Goal: Transaction & Acquisition: Purchase product/service

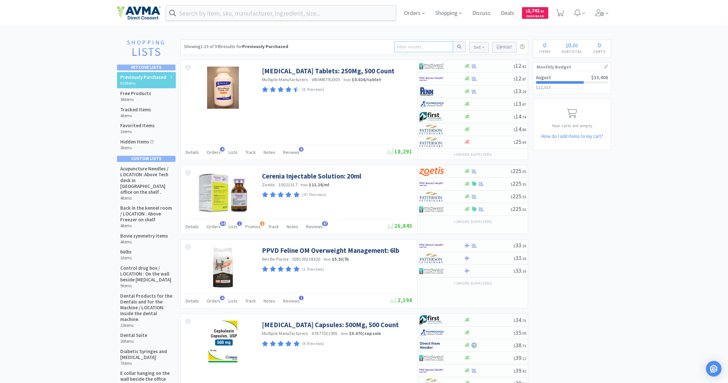
click at [404, 48] on input at bounding box center [423, 46] width 59 height 11
type input "cat a go"
click at [458, 47] on button at bounding box center [459, 46] width 13 height 11
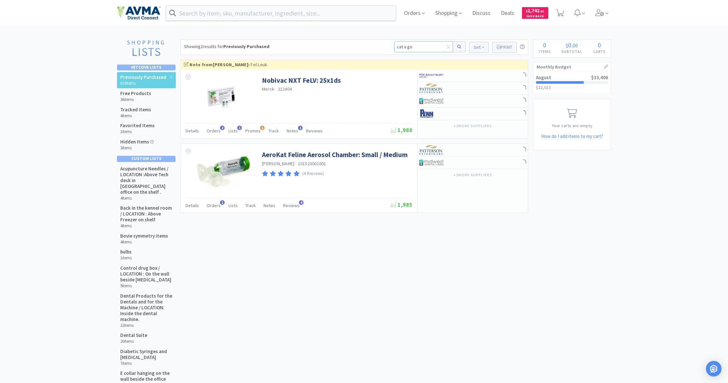
drag, startPoint x: 412, startPoint y: 47, endPoint x: 383, endPoint y: 46, distance: 28.6
click at [383, 46] on div "Showing 2 results for Previously Purchased cat a go Sort Print Previously Purch…" at bounding box center [354, 47] width 348 height 16
type input "catago"
click at [458, 47] on button at bounding box center [459, 46] width 13 height 11
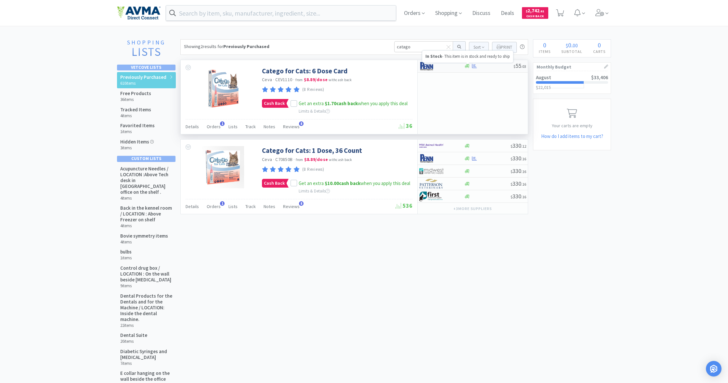
click at [466, 66] on icon at bounding box center [466, 66] width 5 height 4
select select "1"
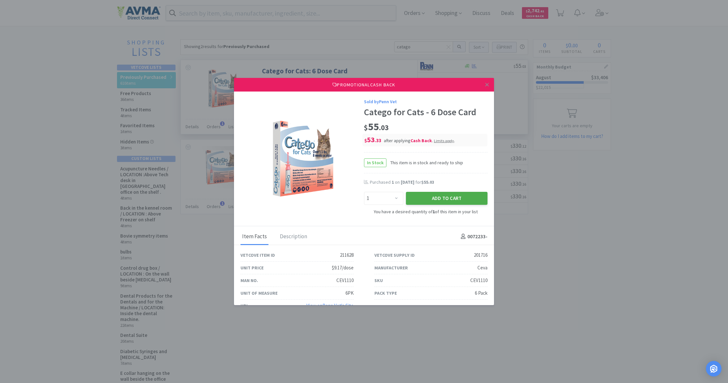
click at [450, 197] on button "Add to Cart" at bounding box center [447, 198] width 82 height 13
select select "1"
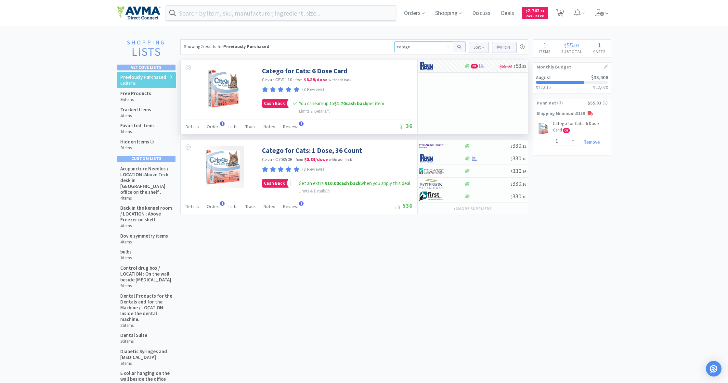
drag, startPoint x: 410, startPoint y: 47, endPoint x: 383, endPoint y: 46, distance: 27.0
click at [383, 46] on div "Showing 2 results for Previously Purchased catago Sort Print Previously Purchas…" at bounding box center [354, 47] width 348 height 16
type input "bord"
click at [458, 47] on button at bounding box center [459, 46] width 13 height 11
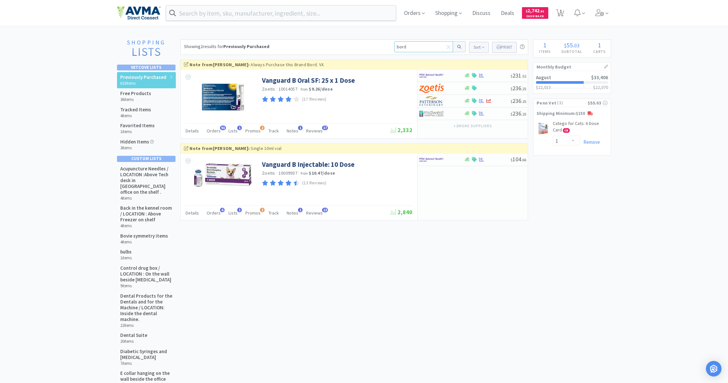
drag, startPoint x: 391, startPoint y: 47, endPoint x: 382, endPoint y: 47, distance: 9.7
click at [382, 47] on div "Showing 2 results for Previously Purchased bord Sort Print Previously Purchased…" at bounding box center [354, 47] width 348 height 16
type input "bravecto"
click at [458, 47] on button at bounding box center [459, 46] width 13 height 11
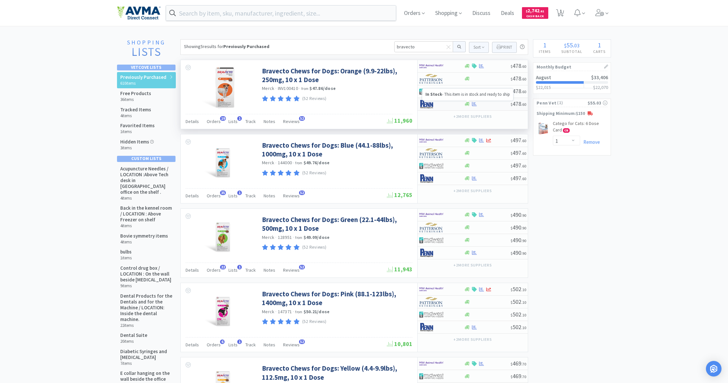
click at [468, 105] on icon at bounding box center [466, 104] width 5 height 5
select select "1"
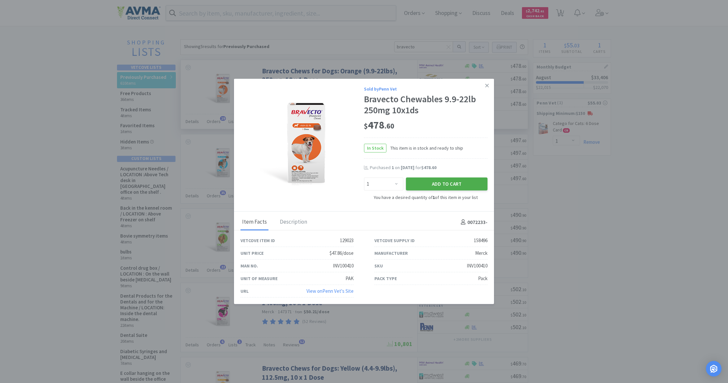
click at [439, 187] on button "Add to Cart" at bounding box center [447, 184] width 82 height 13
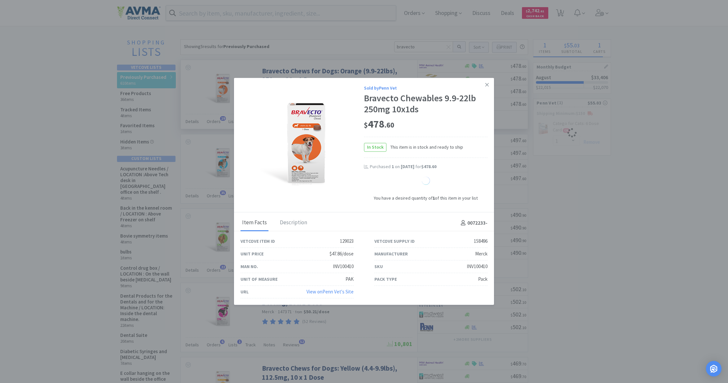
select select "1"
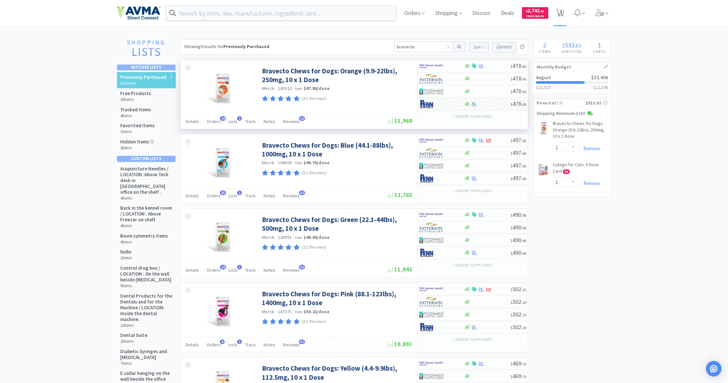
click at [559, 14] on span "2" at bounding box center [560, 11] width 2 height 26
select select "1"
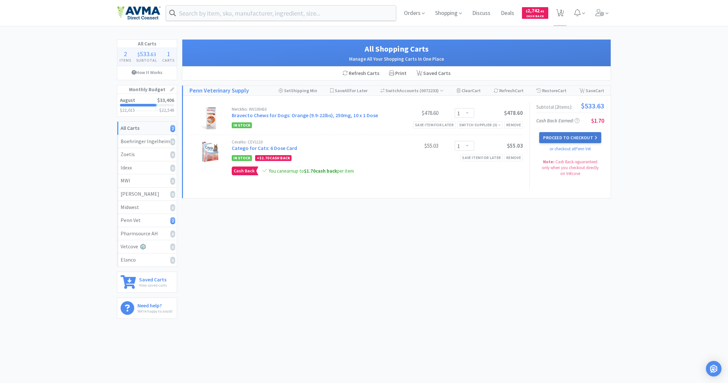
click at [569, 136] on button "Proceed to Checkout" at bounding box center [570, 137] width 62 height 11
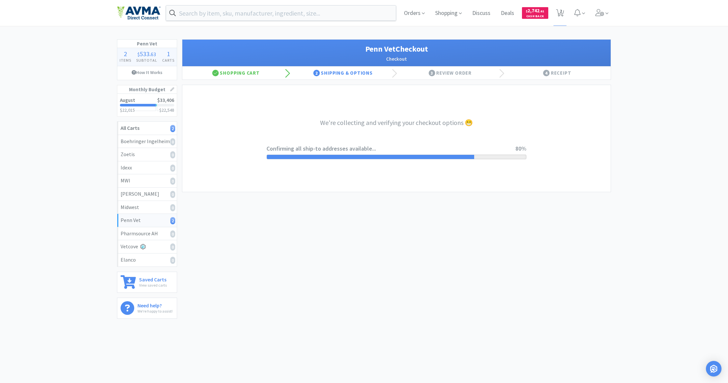
select select "terms"
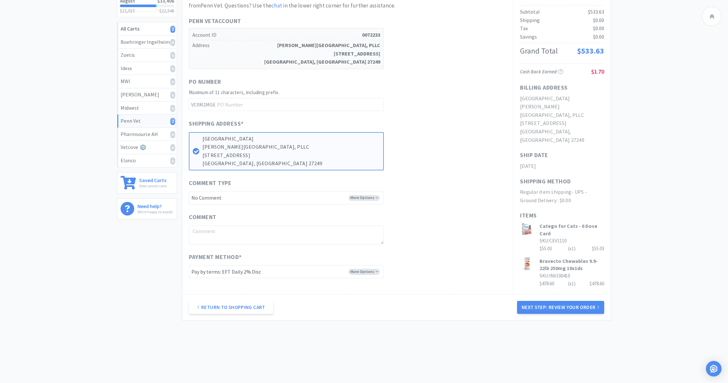
scroll to position [99, 0]
click at [567, 303] on button "Next Step: Review Your Order" at bounding box center [560, 307] width 87 height 13
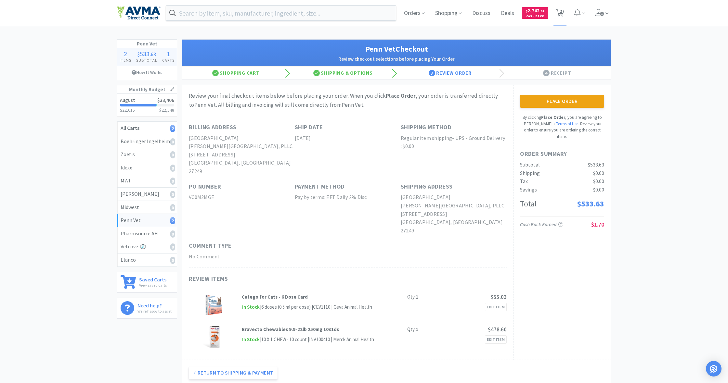
scroll to position [0, 0]
click at [559, 99] on button "Place Order" at bounding box center [562, 101] width 84 height 13
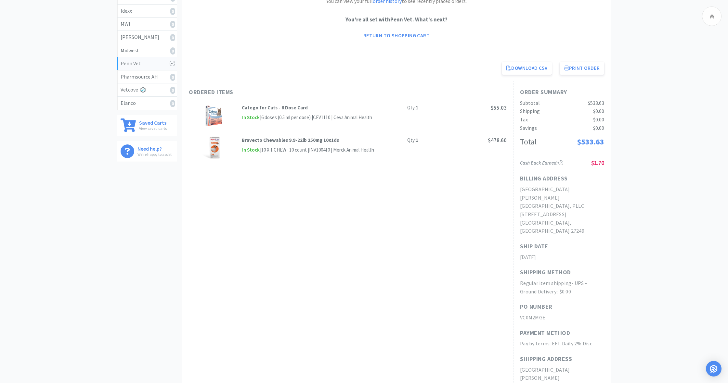
scroll to position [157, 0]
